Goal: Check status: Check status

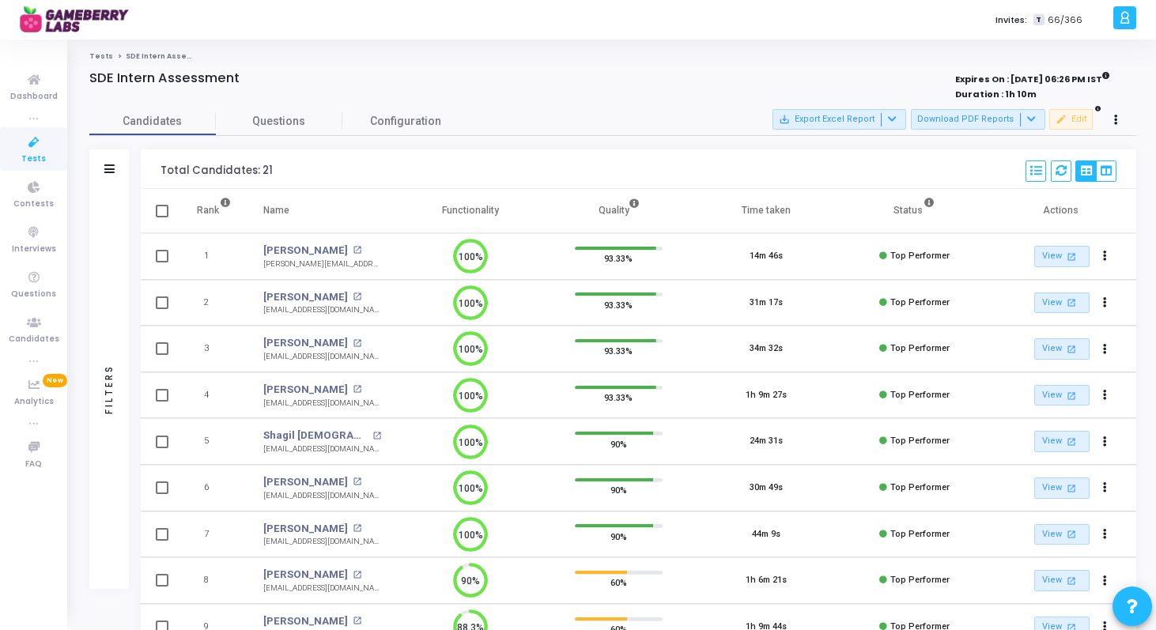
click at [40, 157] on span "Tests" at bounding box center [33, 159] width 25 height 13
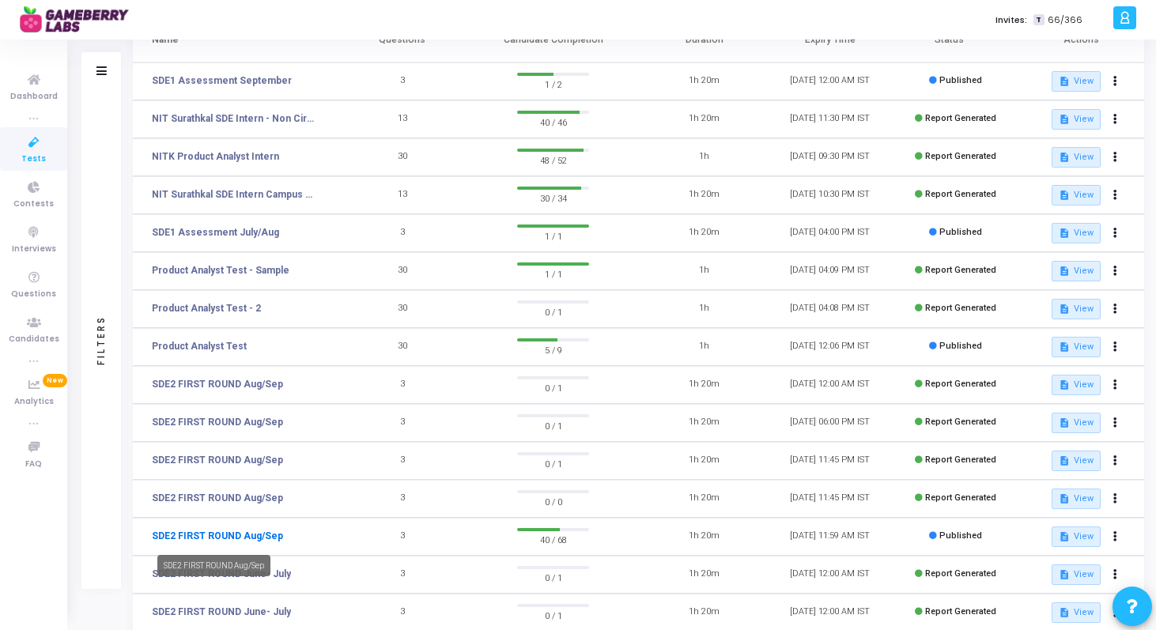
click at [193, 539] on link "SDE2 FIRST ROUND Aug/Sep" at bounding box center [217, 536] width 131 height 14
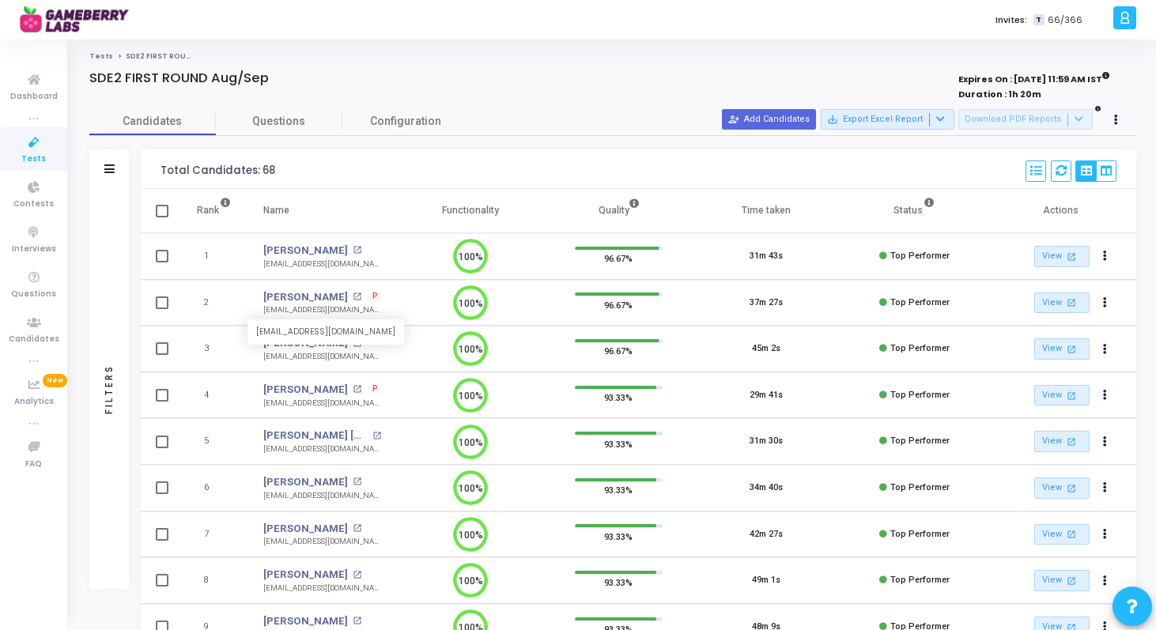
click at [320, 312] on div "[EMAIL_ADDRESS][DOMAIN_NAME]" at bounding box center [322, 311] width 118 height 12
copy tr "[EMAIL_ADDRESS][DOMAIN_NAME] 100%"
